Goal: Task Accomplishment & Management: Use online tool/utility

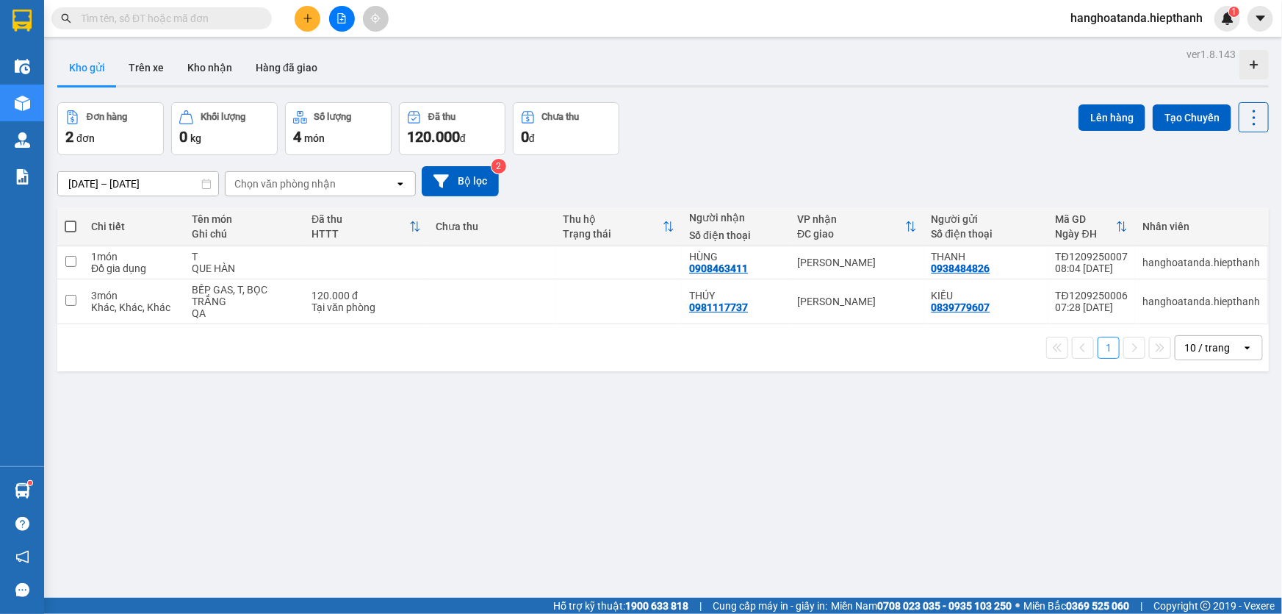
click at [339, 15] on icon "file-add" at bounding box center [342, 18] width 10 height 10
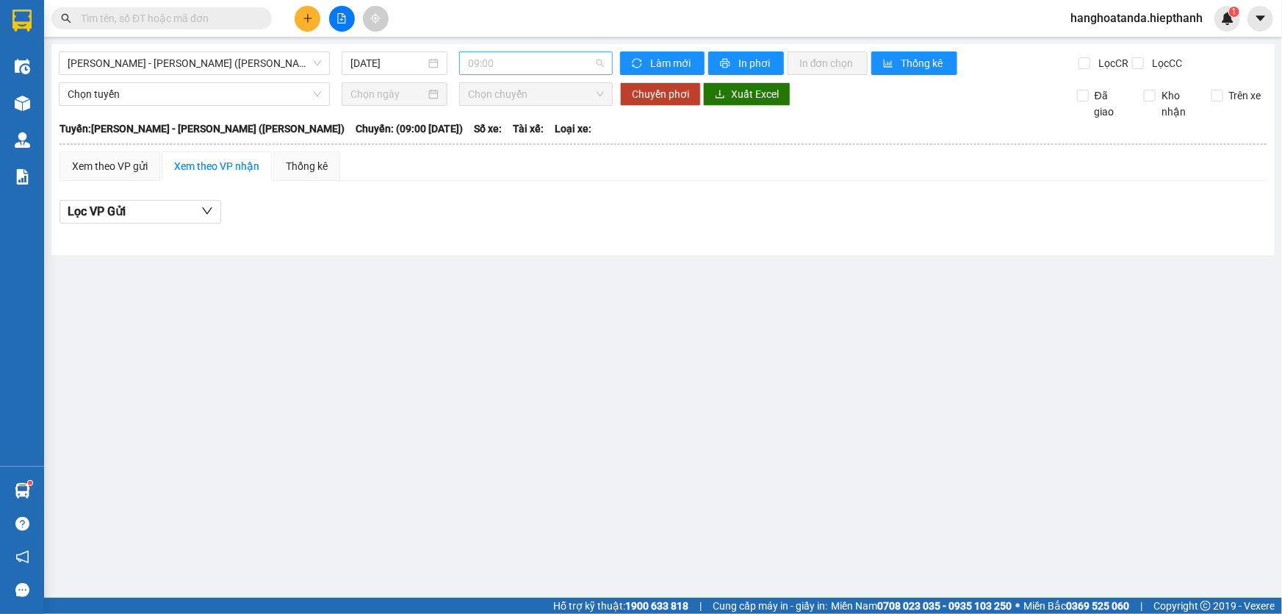
click at [501, 64] on span "09:00" at bounding box center [536, 63] width 136 height 22
click at [495, 161] on div "21:00" at bounding box center [526, 163] width 115 height 16
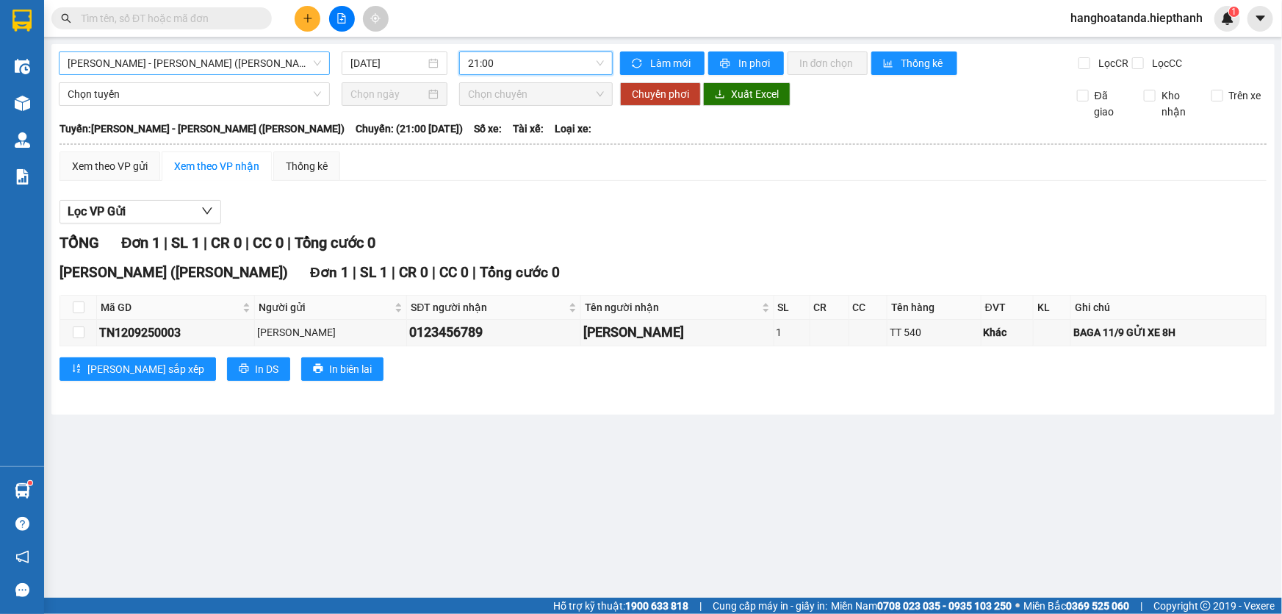
click at [262, 57] on span "[PERSON_NAME] - [PERSON_NAME] ([PERSON_NAME])" at bounding box center [194, 63] width 253 height 22
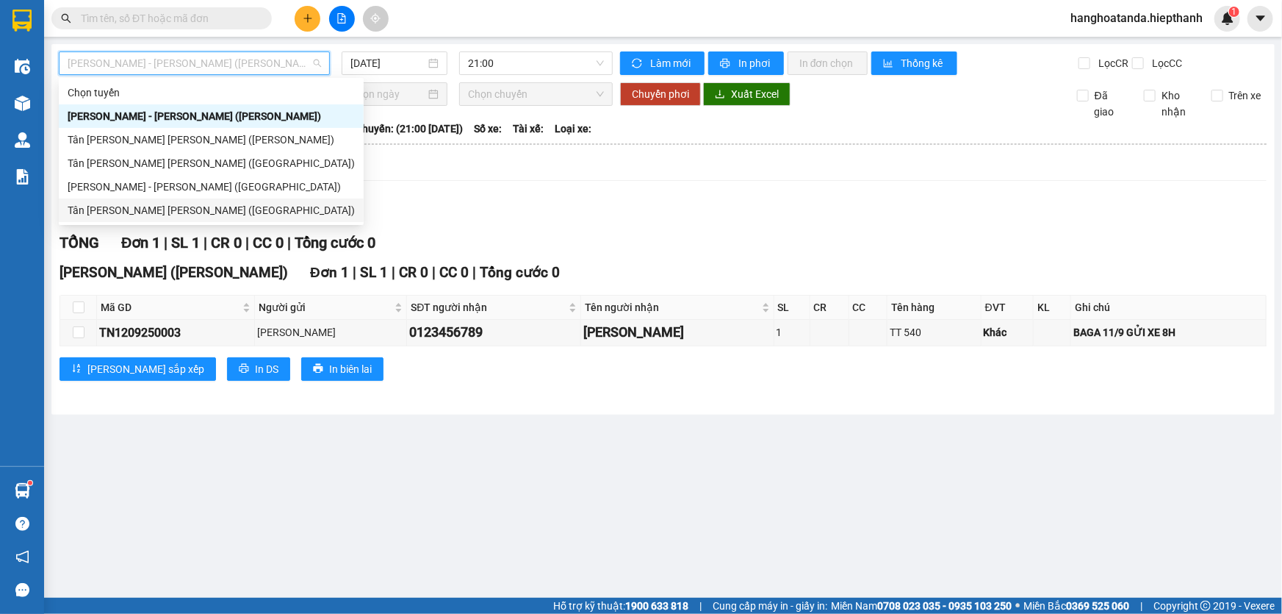
click at [248, 206] on div "Tân [PERSON_NAME] [PERSON_NAME] ([GEOGRAPHIC_DATA])" at bounding box center [211, 210] width 287 height 16
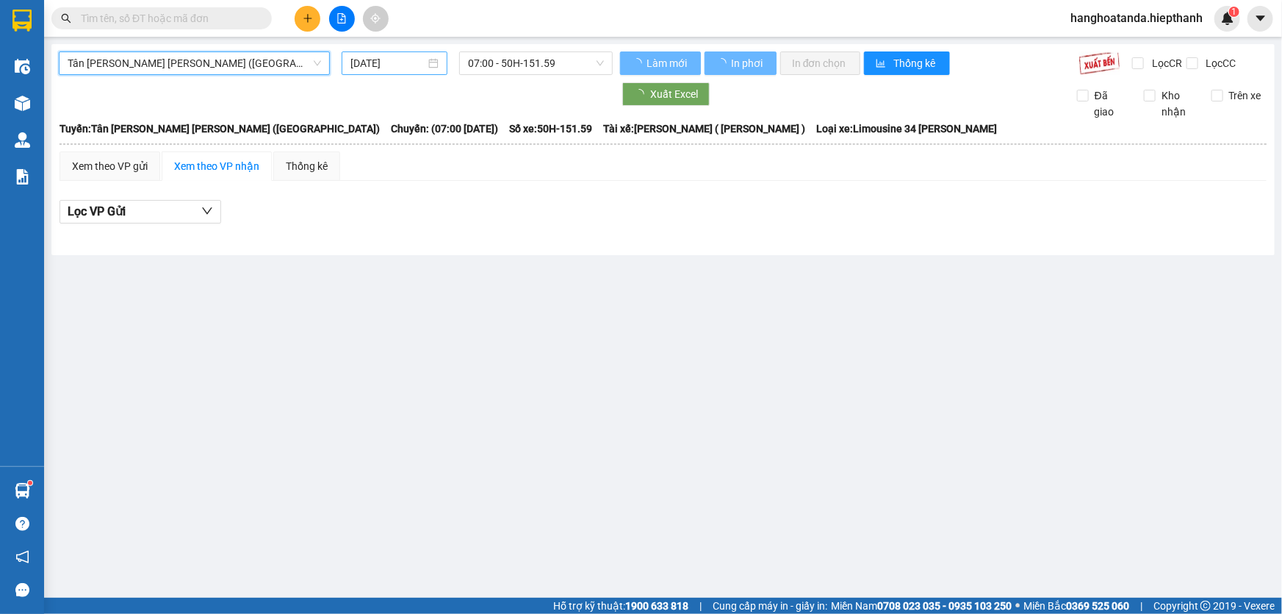
click at [381, 69] on input "[DATE]" at bounding box center [387, 63] width 75 height 16
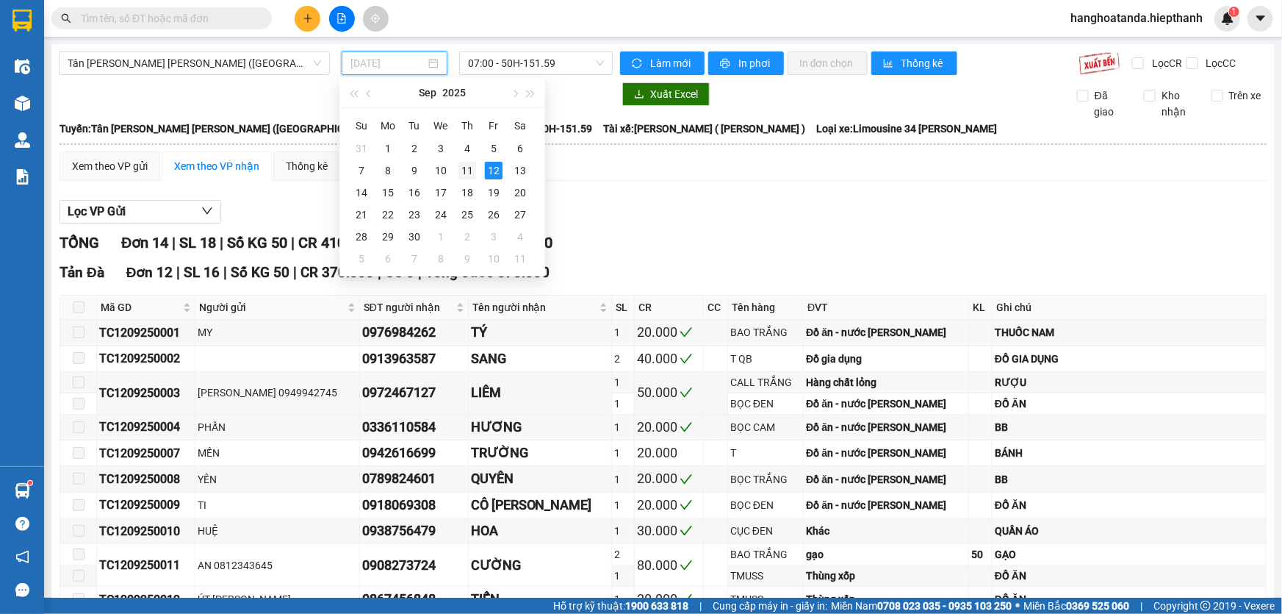
click at [464, 170] on div "11" at bounding box center [468, 171] width 18 height 18
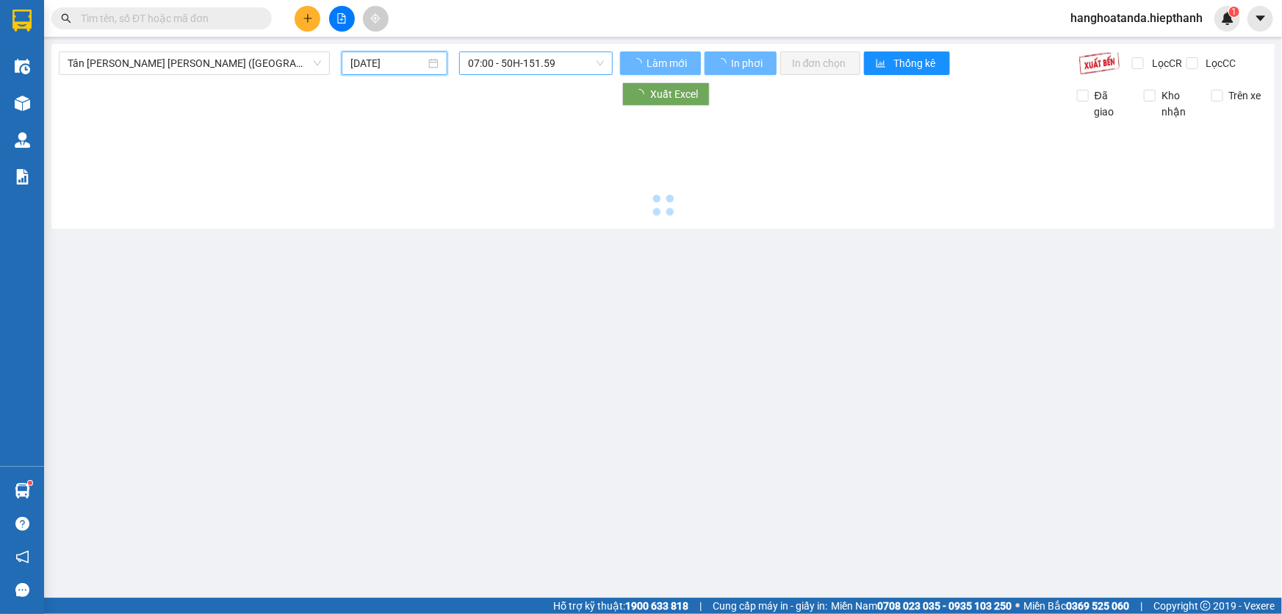
type input "[DATE]"
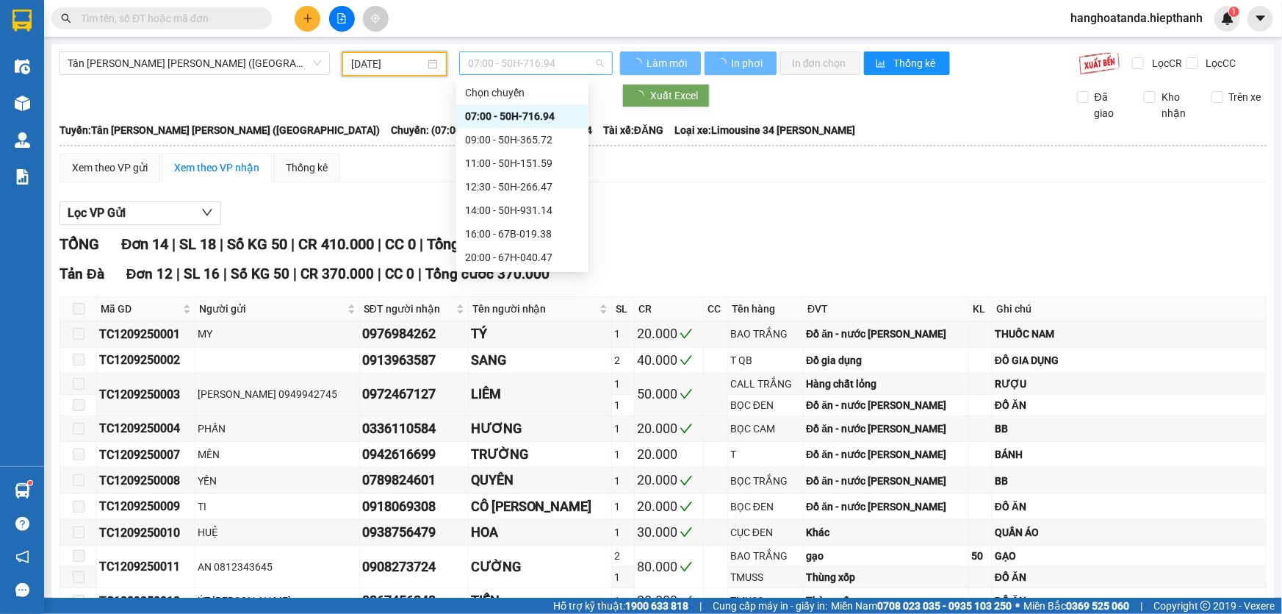
click at [508, 60] on span "07:00 - 50H-716.94" at bounding box center [536, 63] width 136 height 22
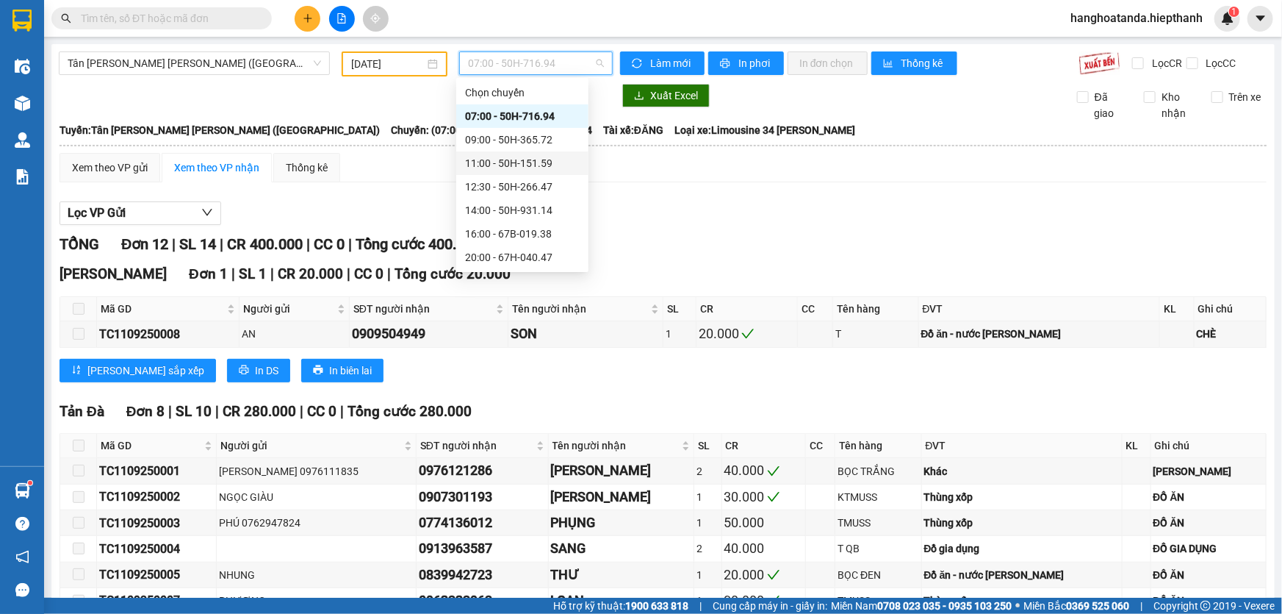
click at [491, 62] on span "07:00 - 50H-716.94" at bounding box center [536, 63] width 136 height 22
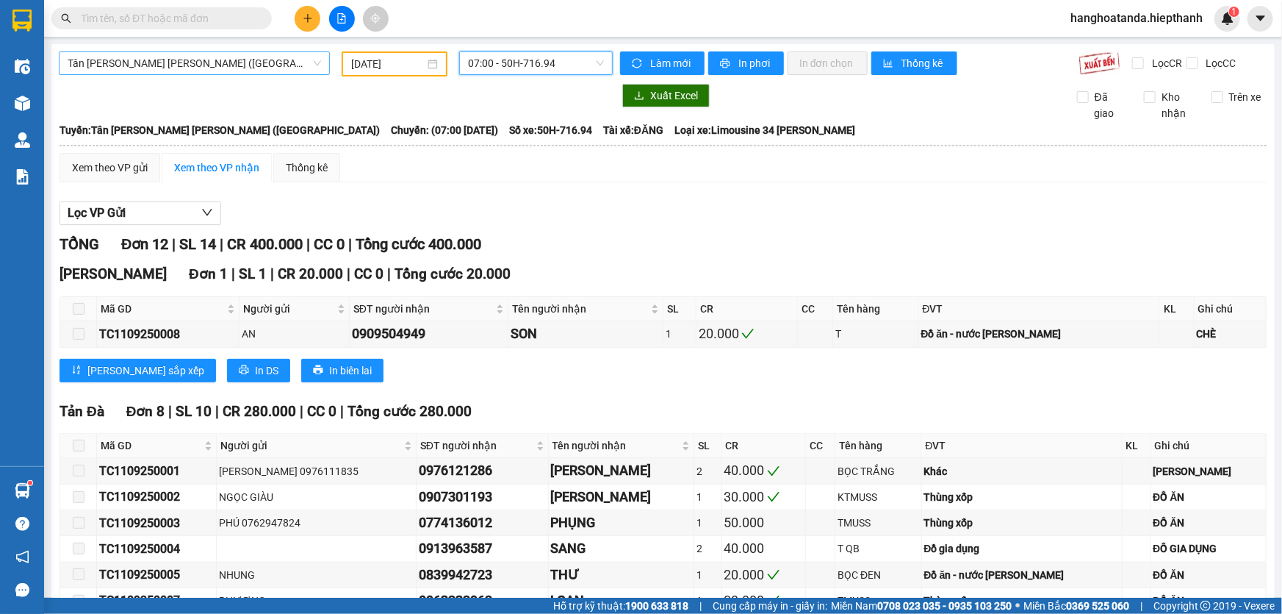
click at [253, 68] on span "Tân [PERSON_NAME] [PERSON_NAME] ([GEOGRAPHIC_DATA])" at bounding box center [194, 63] width 253 height 22
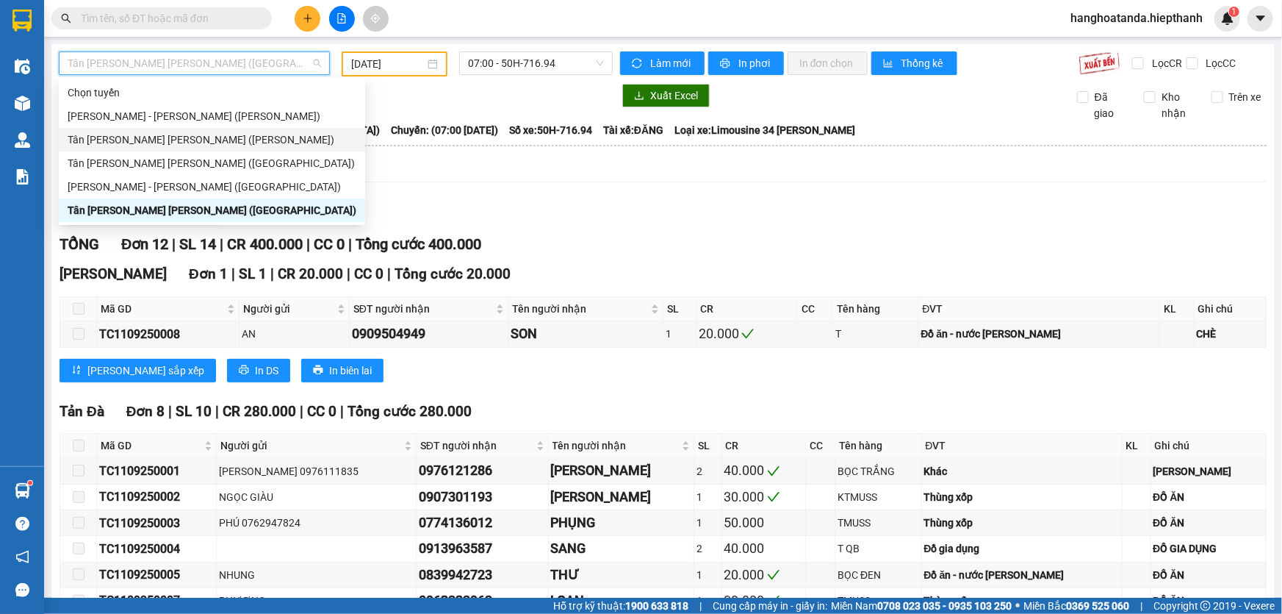
click at [253, 134] on div "Tân [PERSON_NAME] [PERSON_NAME] ([PERSON_NAME])" at bounding box center [212, 140] width 289 height 16
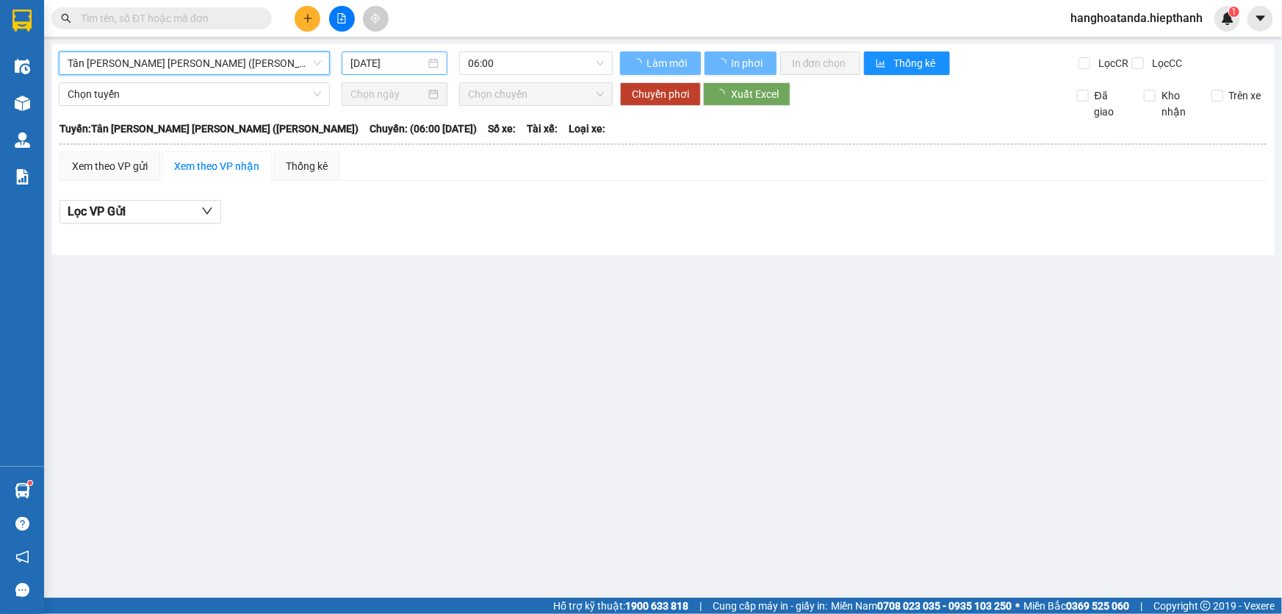
click at [411, 66] on input "[DATE]" at bounding box center [387, 63] width 75 height 16
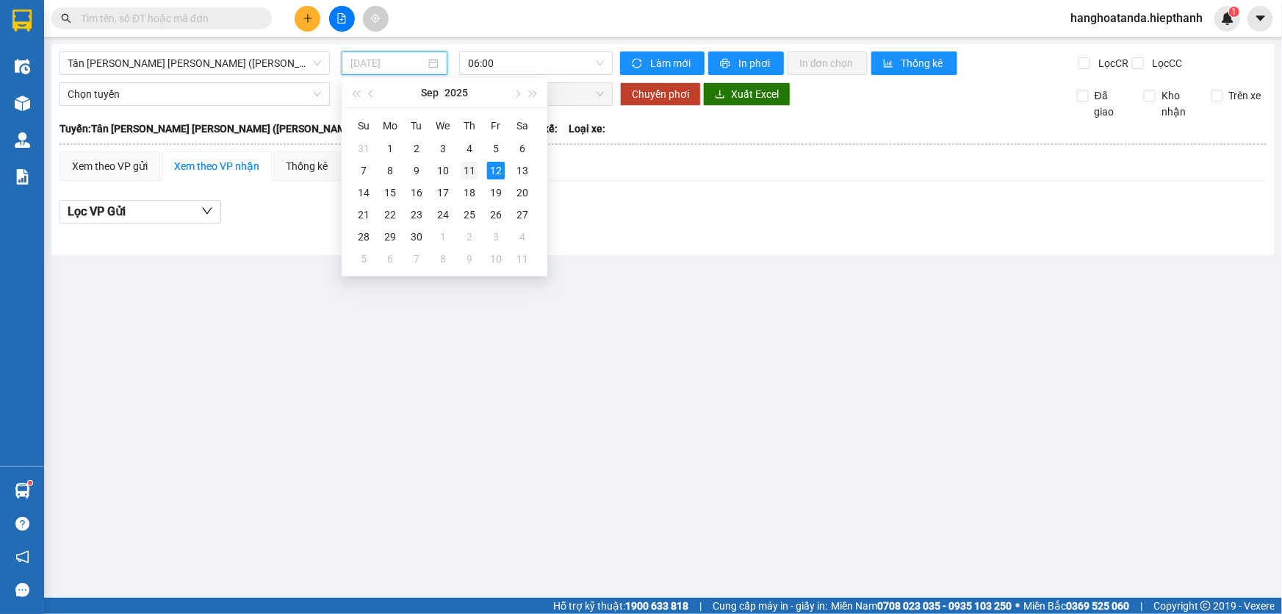
click at [461, 165] on div "11" at bounding box center [470, 171] width 18 height 18
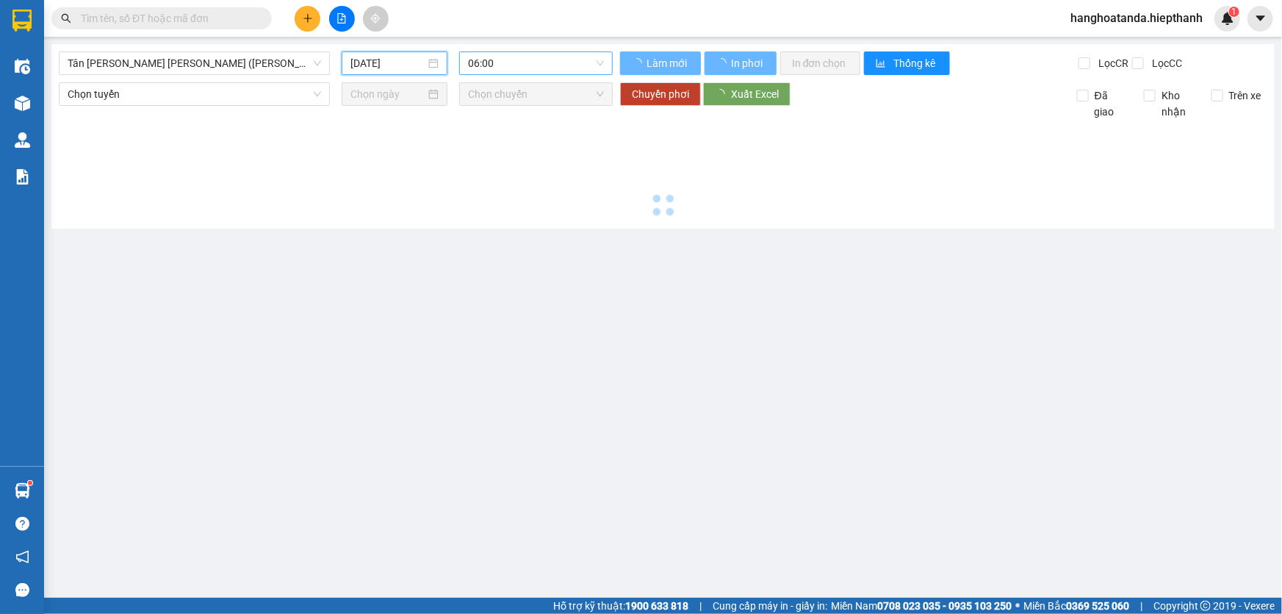
type input "[DATE]"
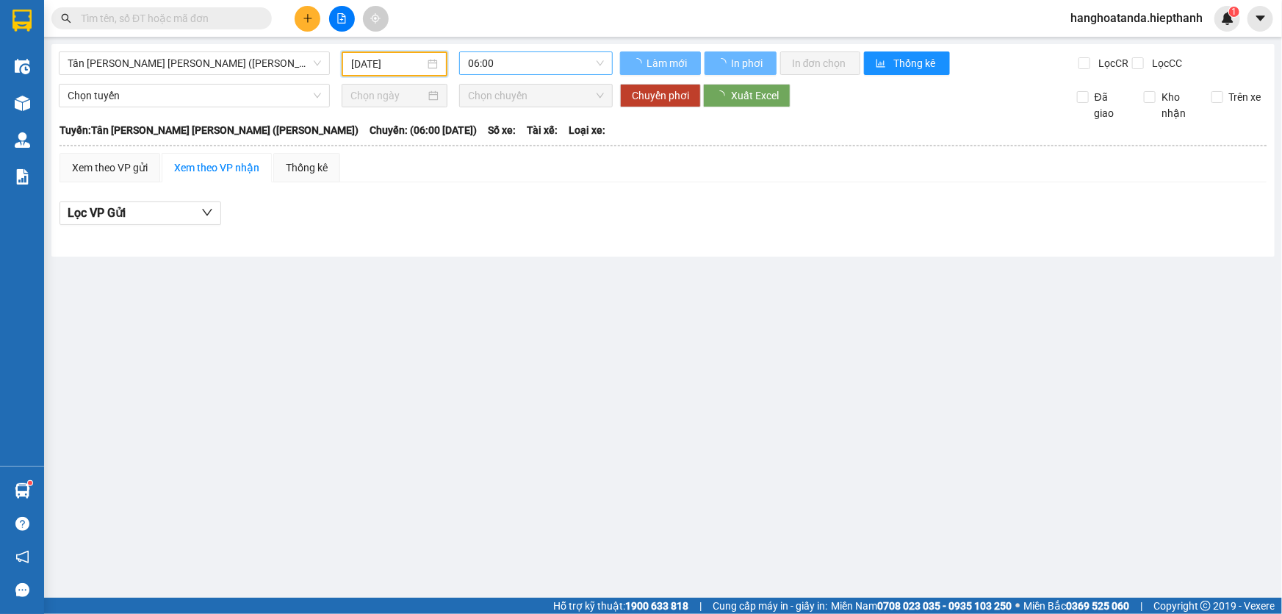
click at [502, 56] on span "06:00" at bounding box center [536, 63] width 136 height 22
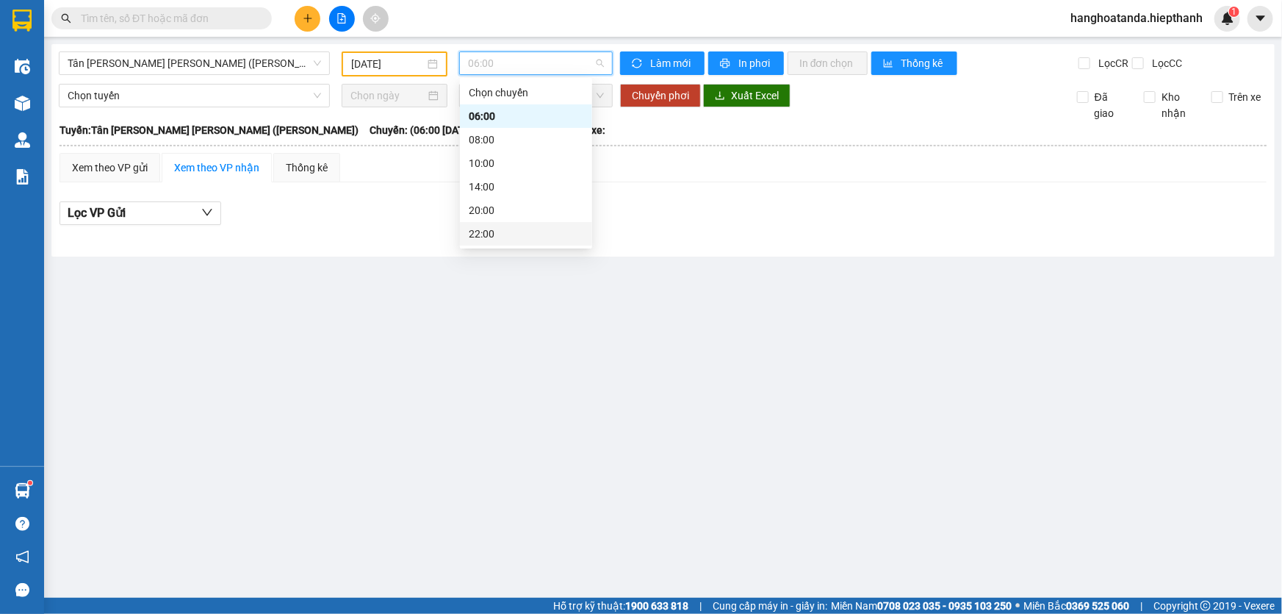
click at [488, 242] on div "22:00" at bounding box center [526, 234] width 132 height 24
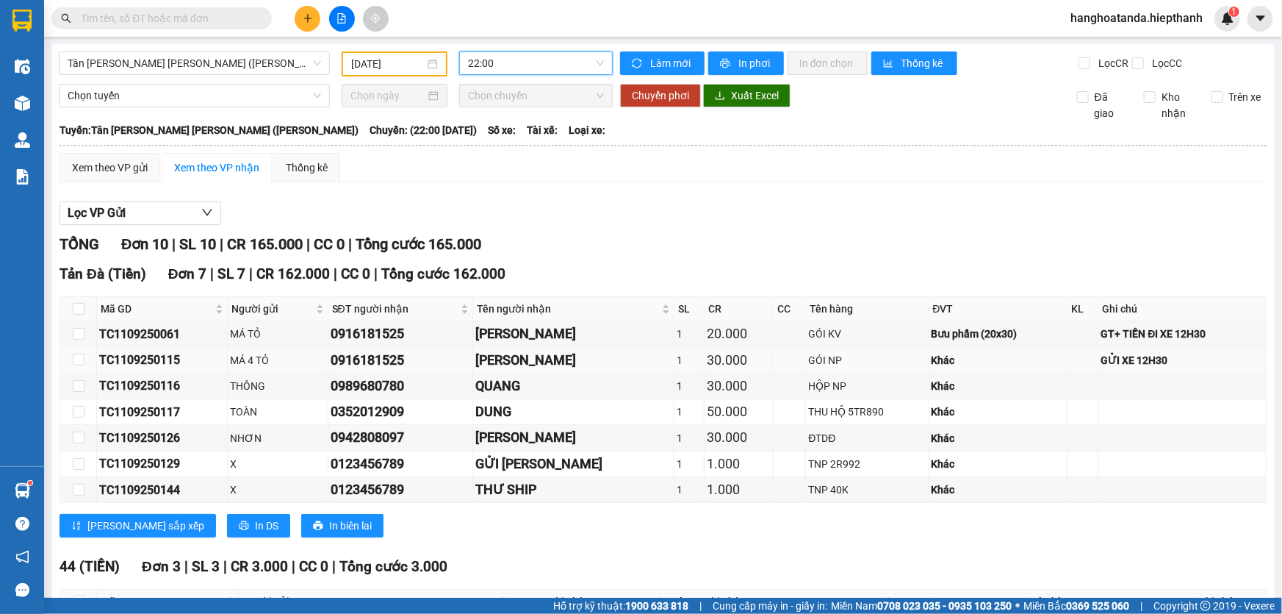
click at [525, 360] on div "[PERSON_NAME]" at bounding box center [573, 360] width 196 height 21
